Goal: Task Accomplishment & Management: Use online tool/utility

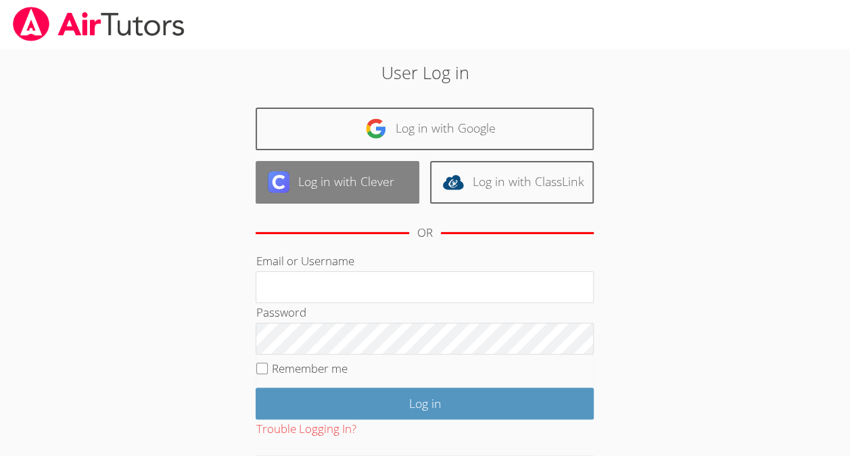
click at [367, 188] on link "Log in with Clever" at bounding box center [338, 182] width 164 height 43
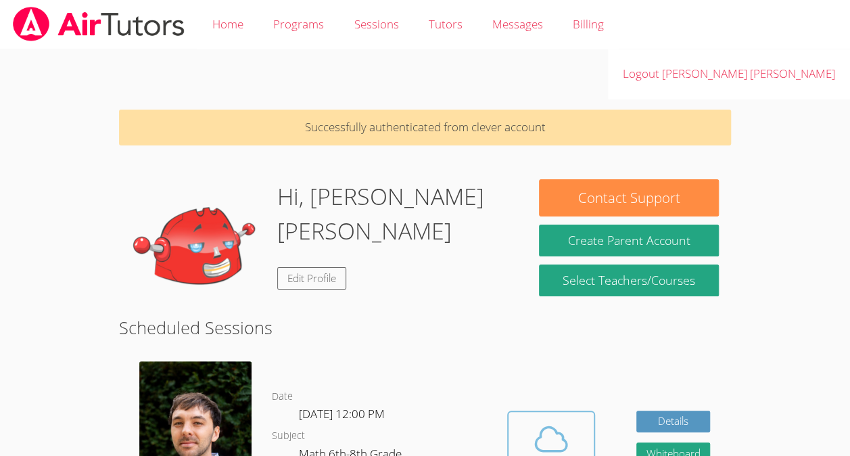
click at [539, 420] on icon at bounding box center [551, 439] width 38 height 38
click at [528, 420] on span at bounding box center [551, 439] width 69 height 38
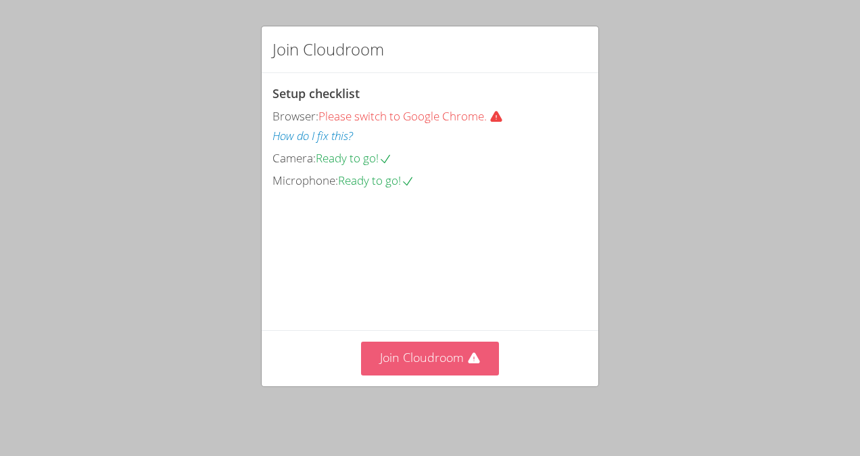
click at [424, 362] on button "Join Cloudroom" at bounding box center [430, 357] width 139 height 33
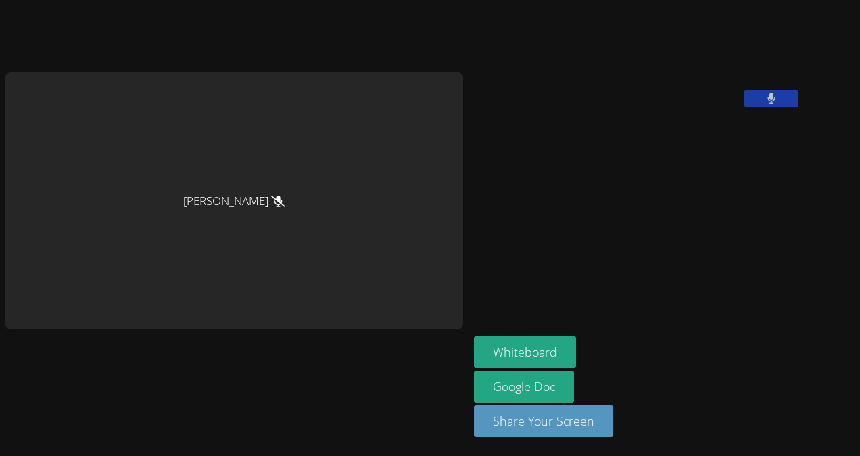
click at [288, 255] on div "[PERSON_NAME]" at bounding box center [234, 201] width 458 height 258
click at [745, 107] on button at bounding box center [772, 98] width 54 height 17
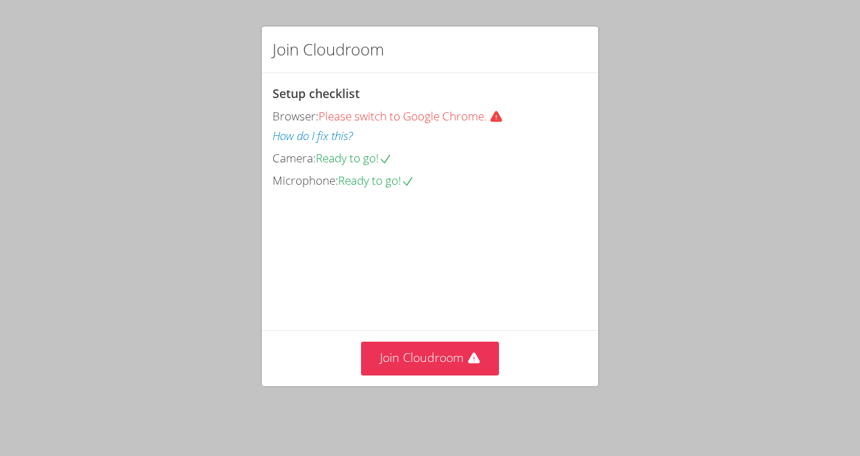
click at [423, 112] on span "Please switch to Google Chrome." at bounding box center [414, 116] width 190 height 16
drag, startPoint x: 401, startPoint y: 330, endPoint x: 402, endPoint y: 345, distance: 14.9
click at [0, 0] on div "Setup checklist Browser: Please switch to Google Chrome. How do I fix this? Cam…" at bounding box center [0, 0] width 0 height 0
click at [407, 349] on button "Join Cloudroom" at bounding box center [430, 357] width 139 height 33
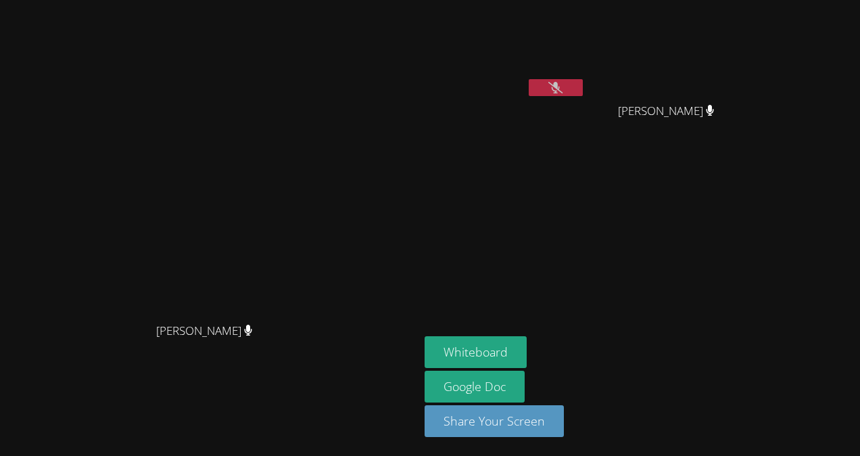
click at [563, 87] on icon at bounding box center [555, 87] width 14 height 11
click at [583, 89] on button at bounding box center [556, 87] width 54 height 17
click at [583, 85] on button at bounding box center [556, 87] width 54 height 17
click at [560, 83] on icon at bounding box center [556, 87] width 8 height 11
click at [583, 85] on button at bounding box center [556, 87] width 54 height 17
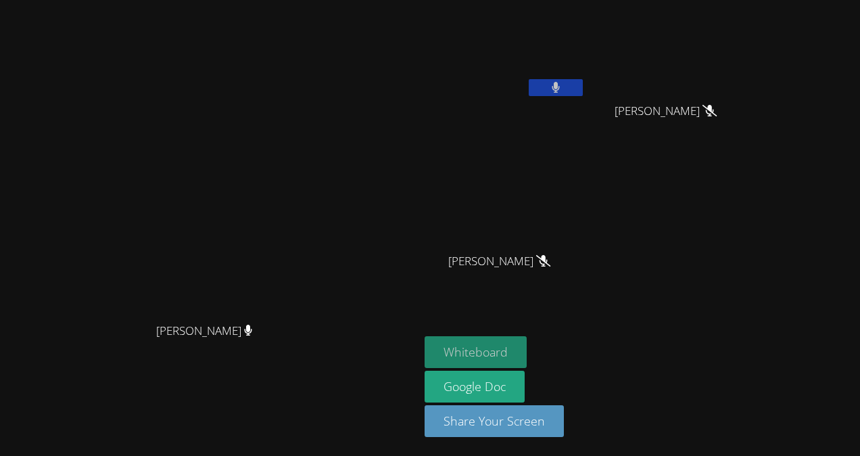
click at [527, 350] on button "Whiteboard" at bounding box center [476, 352] width 102 height 32
click at [583, 93] on button at bounding box center [556, 87] width 54 height 17
click at [563, 85] on icon at bounding box center [555, 87] width 14 height 11
drag, startPoint x: 640, startPoint y: 95, endPoint x: 619, endPoint y: 82, distance: 24.0
click at [583, 82] on button at bounding box center [556, 87] width 54 height 17
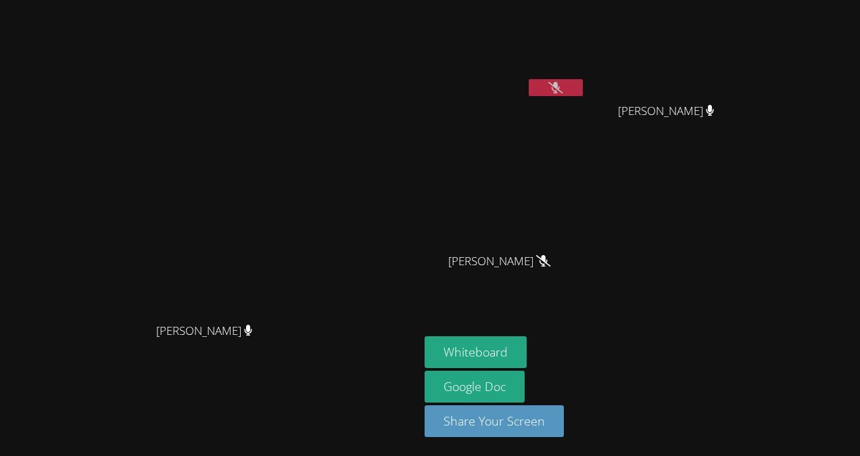
click at [583, 91] on button at bounding box center [556, 87] width 54 height 17
click at [583, 88] on button at bounding box center [556, 87] width 54 height 17
click at [583, 85] on button at bounding box center [556, 87] width 54 height 17
click at [586, 78] on video at bounding box center [505, 50] width 161 height 91
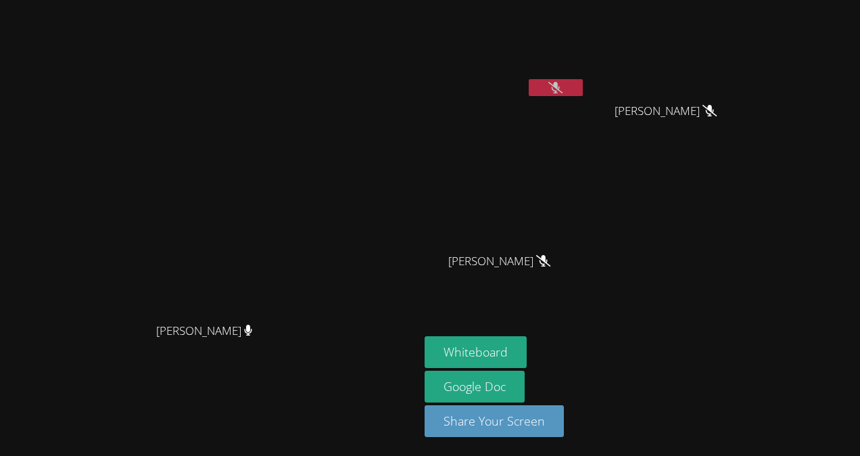
click at [586, 78] on video at bounding box center [505, 50] width 161 height 91
click at [583, 95] on button at bounding box center [556, 87] width 54 height 17
click at [561, 84] on icon at bounding box center [556, 87] width 9 height 11
click at [586, 108] on div "[PERSON_NAME] [PERSON_NAME]" at bounding box center [505, 77] width 161 height 145
click at [563, 84] on icon at bounding box center [555, 87] width 14 height 11
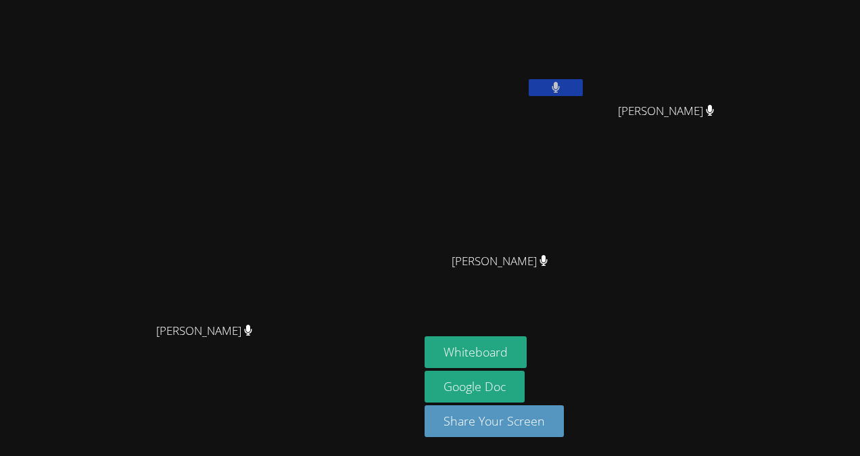
click at [583, 93] on button at bounding box center [556, 87] width 54 height 17
click at [583, 85] on button at bounding box center [556, 87] width 54 height 17
click at [586, 103] on div "[PERSON_NAME] [PERSON_NAME]" at bounding box center [505, 77] width 161 height 145
click at [583, 93] on button at bounding box center [556, 87] width 54 height 17
click at [563, 88] on icon at bounding box center [555, 87] width 14 height 11
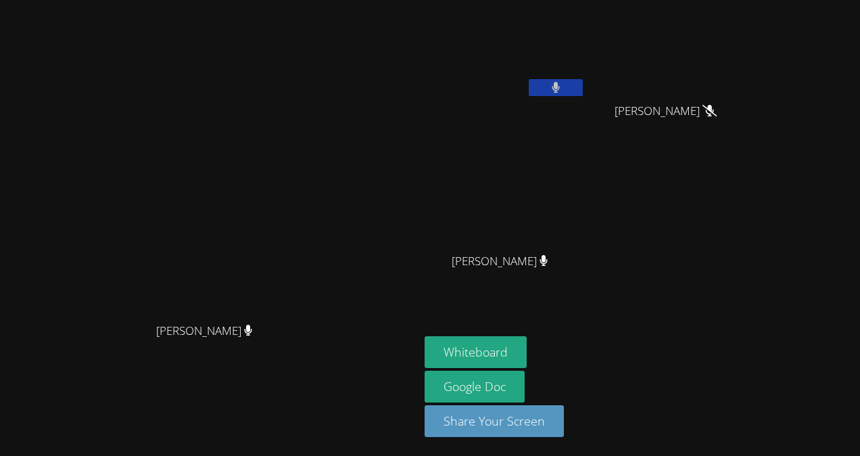
click at [561, 86] on icon at bounding box center [556, 87] width 9 height 11
click at [583, 94] on button at bounding box center [556, 87] width 54 height 17
click at [561, 93] on icon at bounding box center [556, 87] width 9 height 11
click at [563, 89] on icon at bounding box center [555, 87] width 14 height 11
click at [561, 91] on icon at bounding box center [556, 87] width 9 height 11
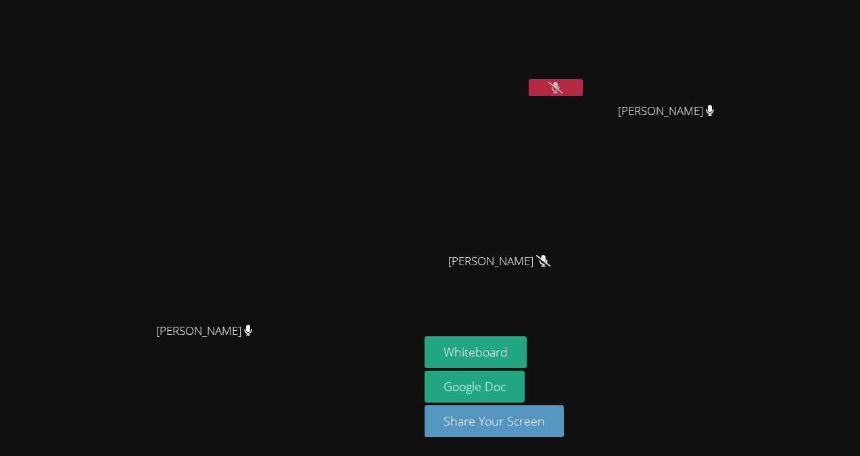
click at [563, 91] on icon at bounding box center [555, 87] width 14 height 11
click at [561, 91] on icon at bounding box center [556, 87] width 9 height 11
click at [583, 89] on button at bounding box center [556, 87] width 54 height 17
click at [561, 93] on icon at bounding box center [556, 87] width 9 height 11
click at [563, 85] on icon at bounding box center [555, 87] width 14 height 11
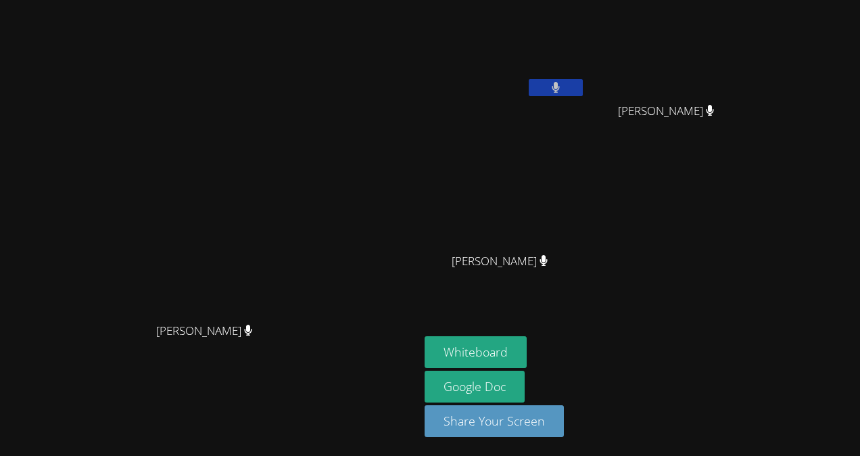
click at [583, 84] on button at bounding box center [556, 87] width 54 height 17
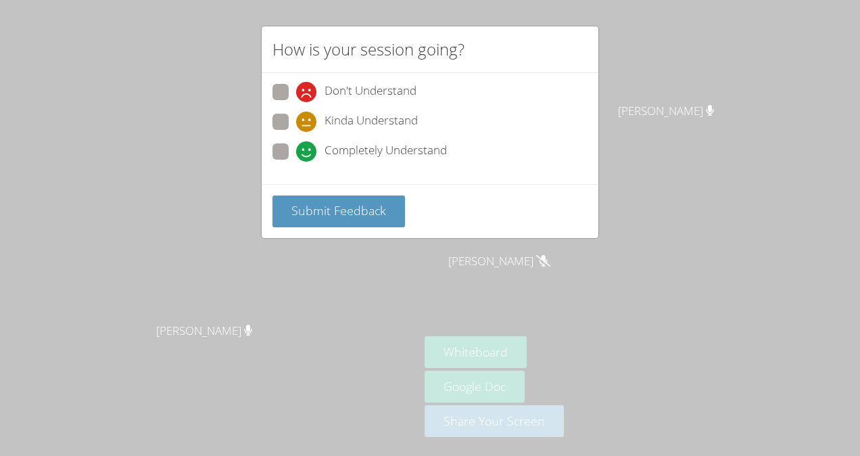
click at [349, 167] on div "Don't Understand Kinda Understand Completely Understand" at bounding box center [430, 128] width 337 height 111
click at [346, 149] on span "Completely Understand" at bounding box center [386, 151] width 122 height 20
click at [308, 149] on input "Completely Understand" at bounding box center [301, 148] width 11 height 11
radio input "true"
click at [351, 214] on span "Submit Feedback" at bounding box center [338, 210] width 95 height 16
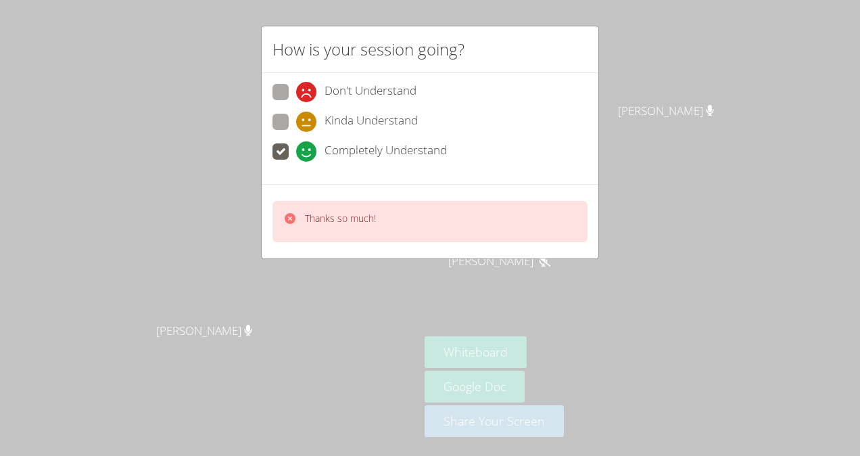
click at [476, 284] on div "How is your session going? Don't Understand Kinda Understand Completely Underst…" at bounding box center [430, 228] width 860 height 456
click at [494, 266] on div "How is your session going? Don't Understand Kinda Understand Completely Underst…" at bounding box center [430, 228] width 860 height 456
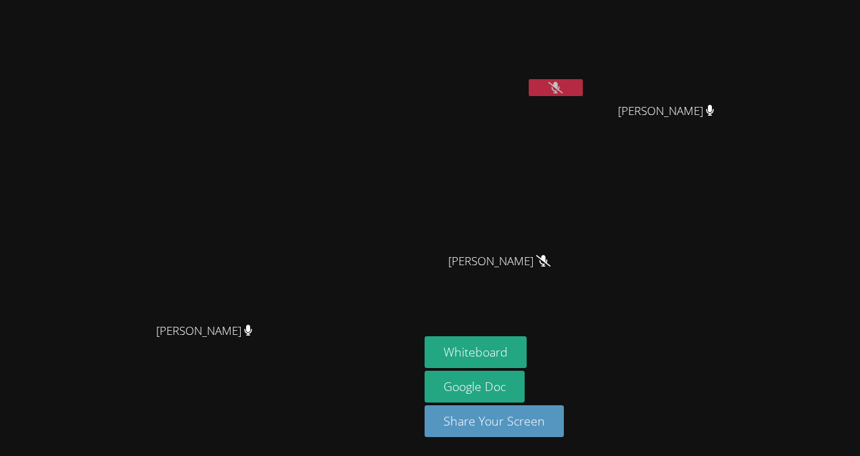
click at [510, 227] on video at bounding box center [505, 201] width 161 height 91
click at [583, 91] on button at bounding box center [556, 87] width 54 height 17
click at [583, 80] on button at bounding box center [556, 87] width 54 height 17
click at [583, 88] on button at bounding box center [556, 87] width 54 height 17
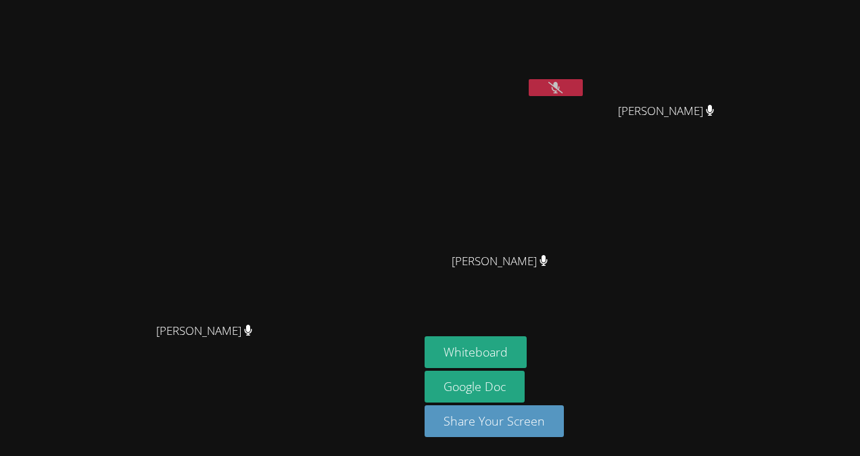
click at [583, 81] on button at bounding box center [556, 87] width 54 height 17
click at [583, 80] on button at bounding box center [556, 87] width 54 height 17
click at [19, 392] on div "Franco Uribe-Rheinbolt Franco Uribe-Rheinbolt" at bounding box center [209, 227] width 408 height 445
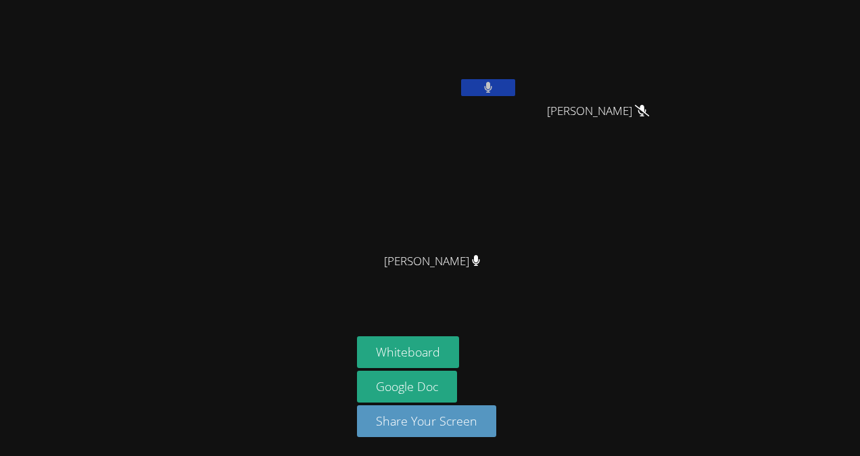
click at [494, 91] on button at bounding box center [488, 87] width 54 height 17
